Goal: Task Accomplishment & Management: Manage account settings

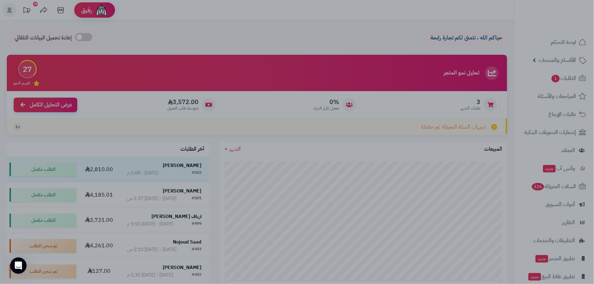
click at [184, 167] on div at bounding box center [297, 142] width 594 height 284
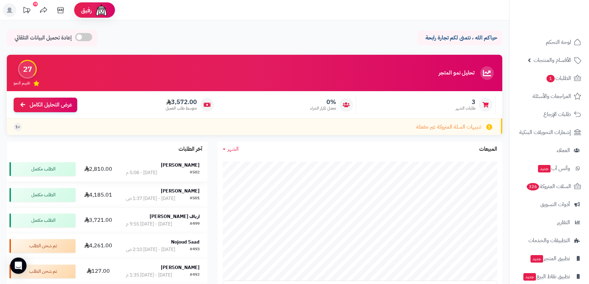
click at [184, 167] on strong "[PERSON_NAME]" at bounding box center [180, 165] width 39 height 7
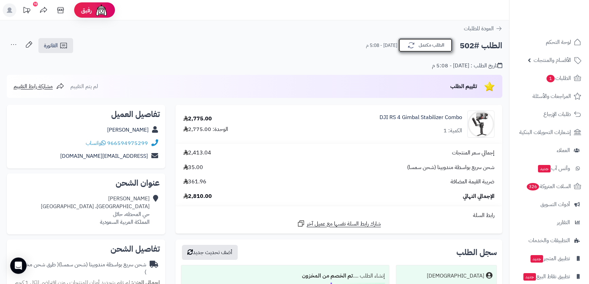
click at [444, 44] on button "الطلب مكتمل" at bounding box center [425, 45] width 54 height 14
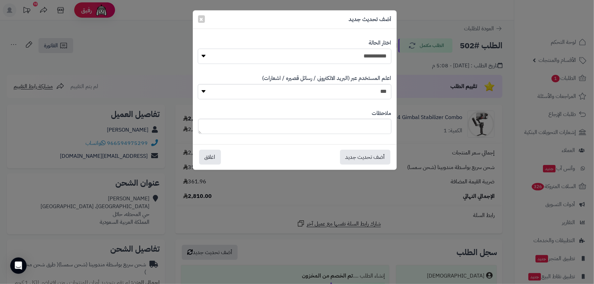
click at [374, 57] on select "**********" at bounding box center [294, 56] width 193 height 15
select select "**"
click at [198, 49] on select "**********" at bounding box center [294, 56] width 193 height 15
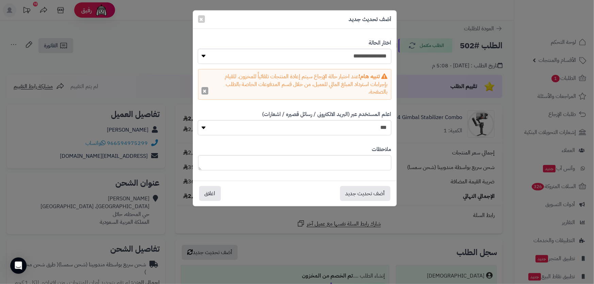
click at [207, 89] on button "×" at bounding box center [204, 90] width 7 height 7
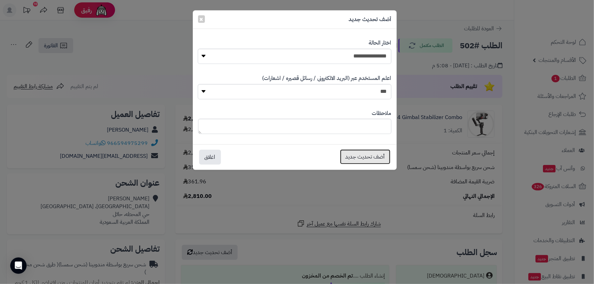
click at [371, 160] on button "أضف تحديث جديد" at bounding box center [365, 156] width 50 height 15
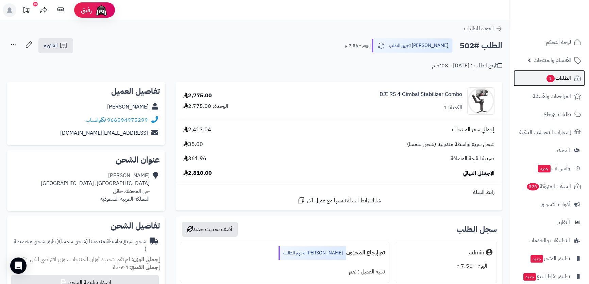
click at [561, 79] on span "الطلبات 1" at bounding box center [558, 78] width 25 height 10
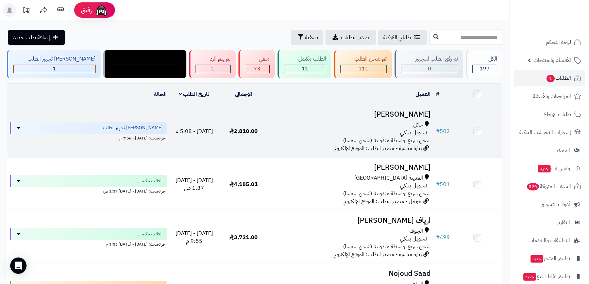
click at [403, 114] on h3 "Doaa Ahmad" at bounding box center [351, 115] width 160 height 8
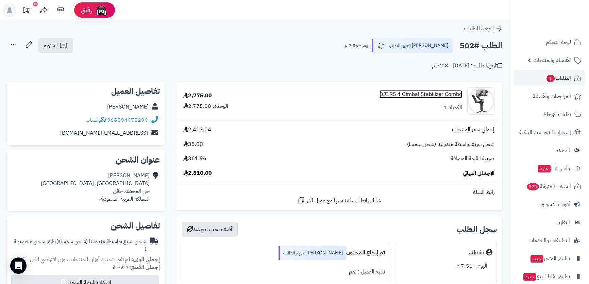
click at [431, 95] on link "DJI RS 4 Gimbal Stabilizer Combo" at bounding box center [421, 95] width 83 height 8
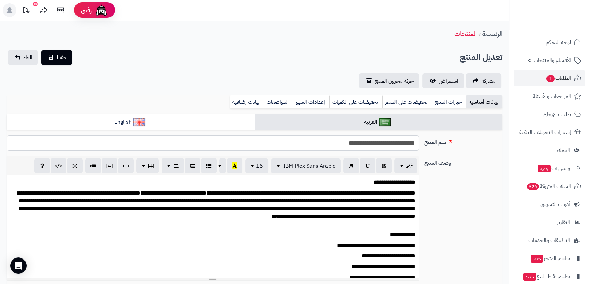
scroll to position [124, 0]
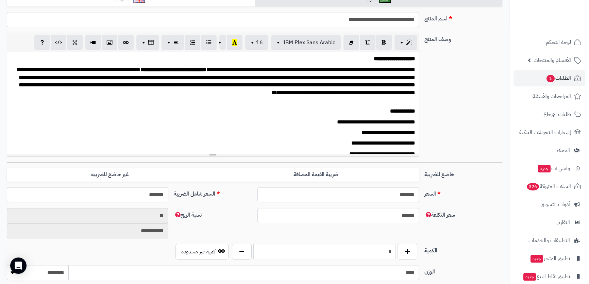
click at [373, 253] on input "*" at bounding box center [325, 251] width 142 height 15
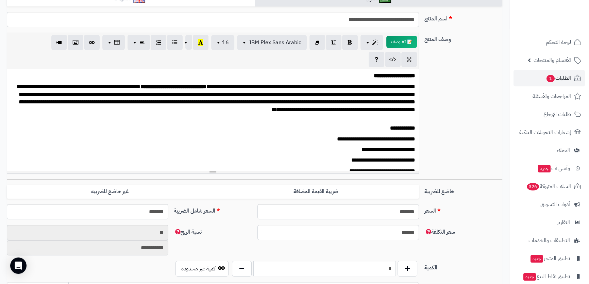
type input "*"
click at [449, 262] on label "الكمية" at bounding box center [464, 266] width 84 height 11
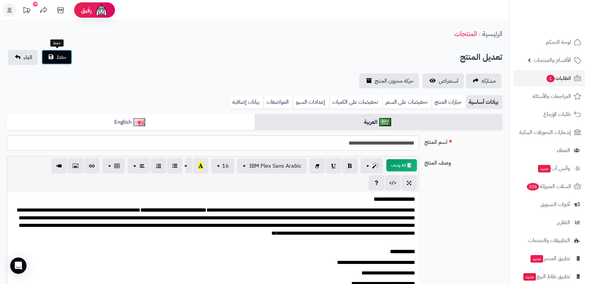
click at [66, 54] on span "حفظ" at bounding box center [61, 57] width 10 height 8
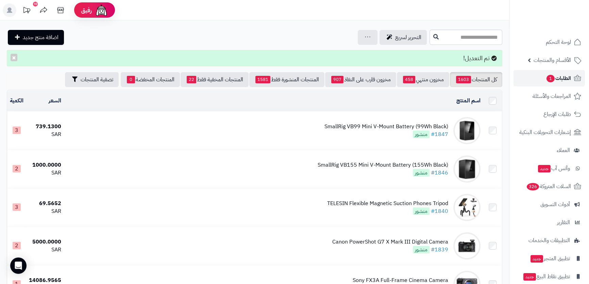
click at [558, 77] on span "الطلبات 1" at bounding box center [558, 78] width 25 height 10
